Goal: Information Seeking & Learning: Learn about a topic

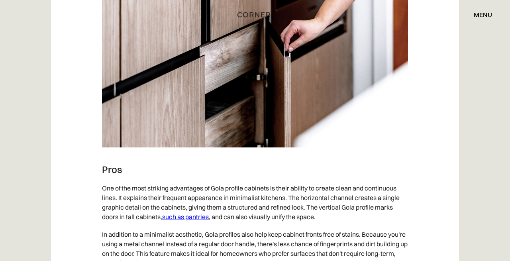
scroll to position [1162, 0]
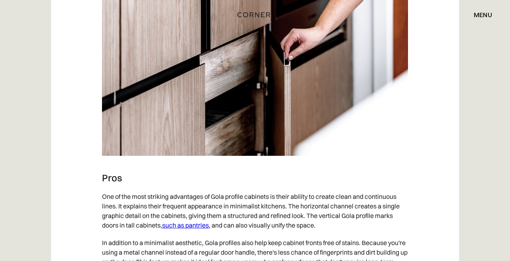
click at [196, 227] on link "such as pantries" at bounding box center [185, 225] width 47 height 8
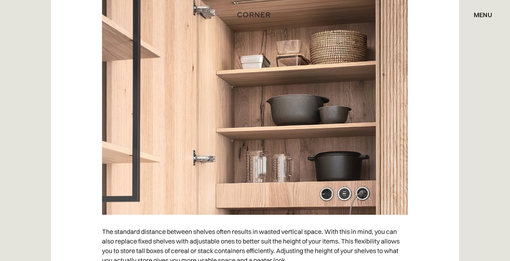
scroll to position [1691, 0]
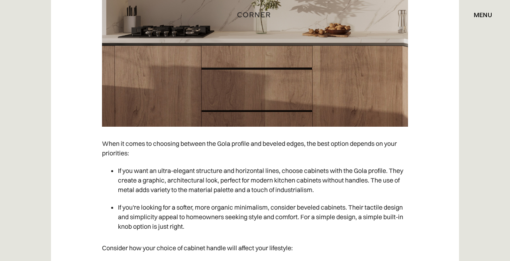
scroll to position [2809, 0]
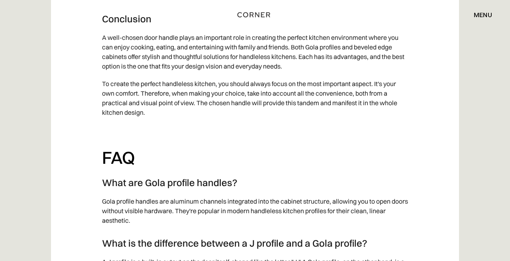
scroll to position [3144, 0]
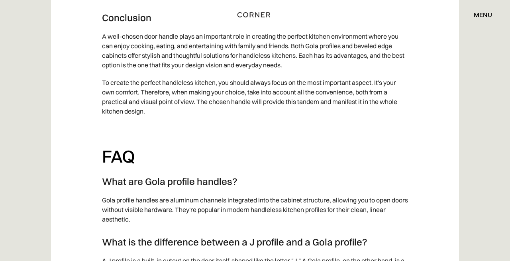
drag, startPoint x: 307, startPoint y: 137, endPoint x: 356, endPoint y: 138, distance: 49.1
copy p "Japandi kitchens."
